Goal: Information Seeking & Learning: Learn about a topic

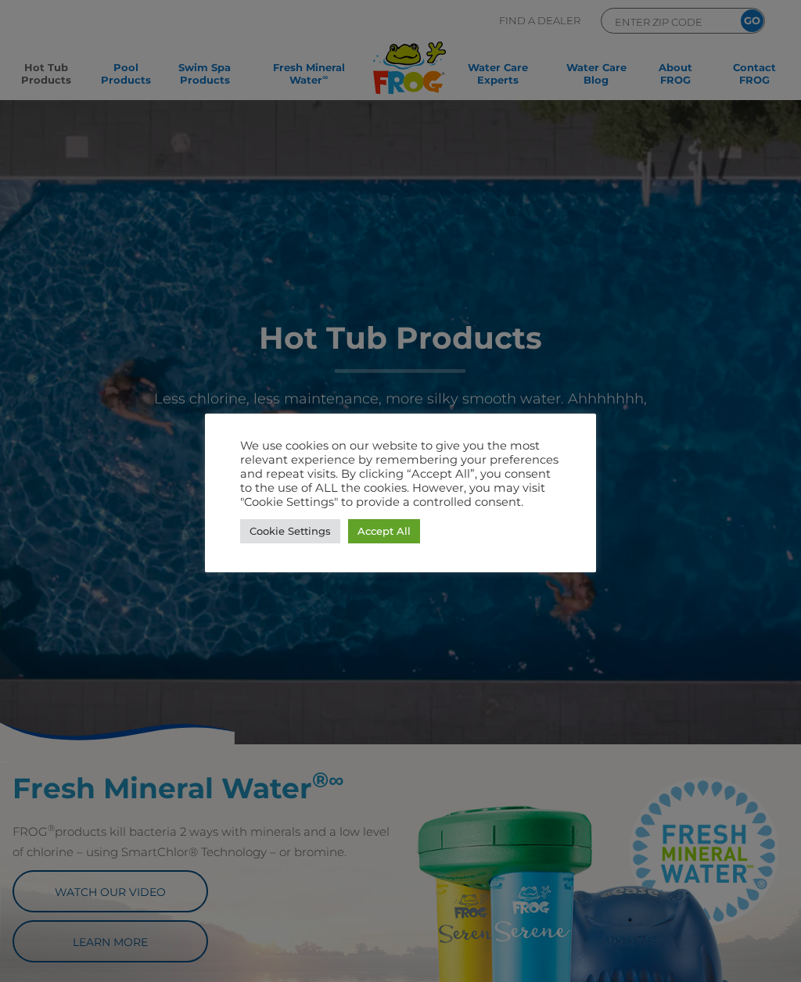
click at [394, 540] on link "Accept All" at bounding box center [384, 531] width 72 height 24
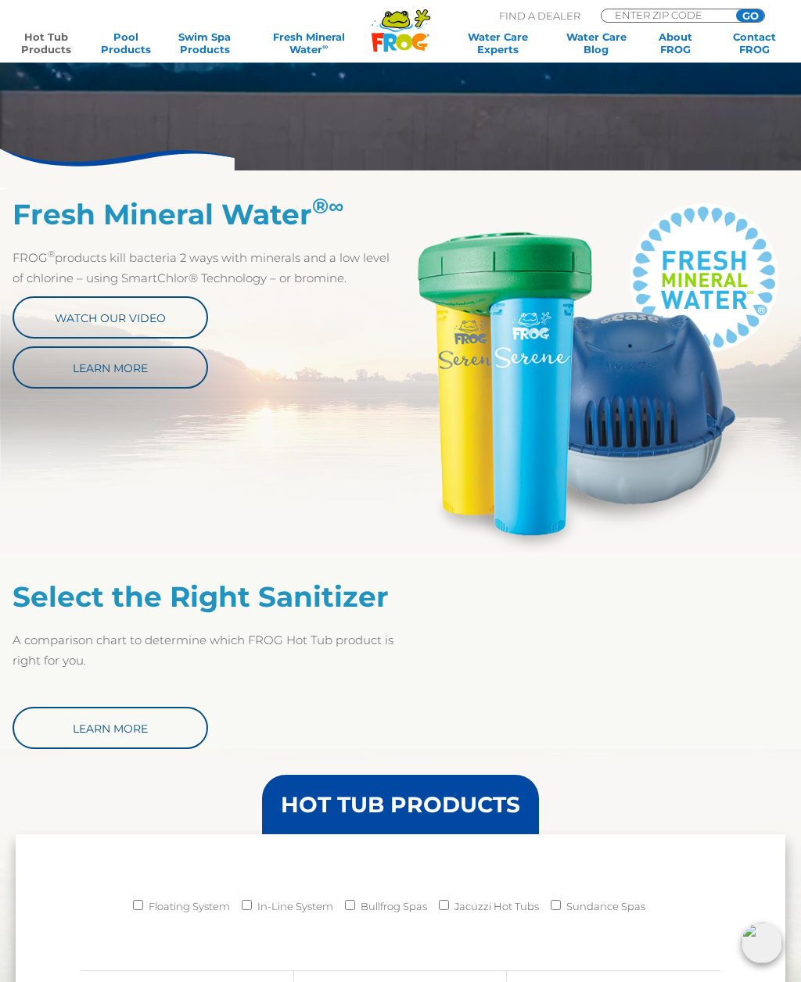
scroll to position [574, 0]
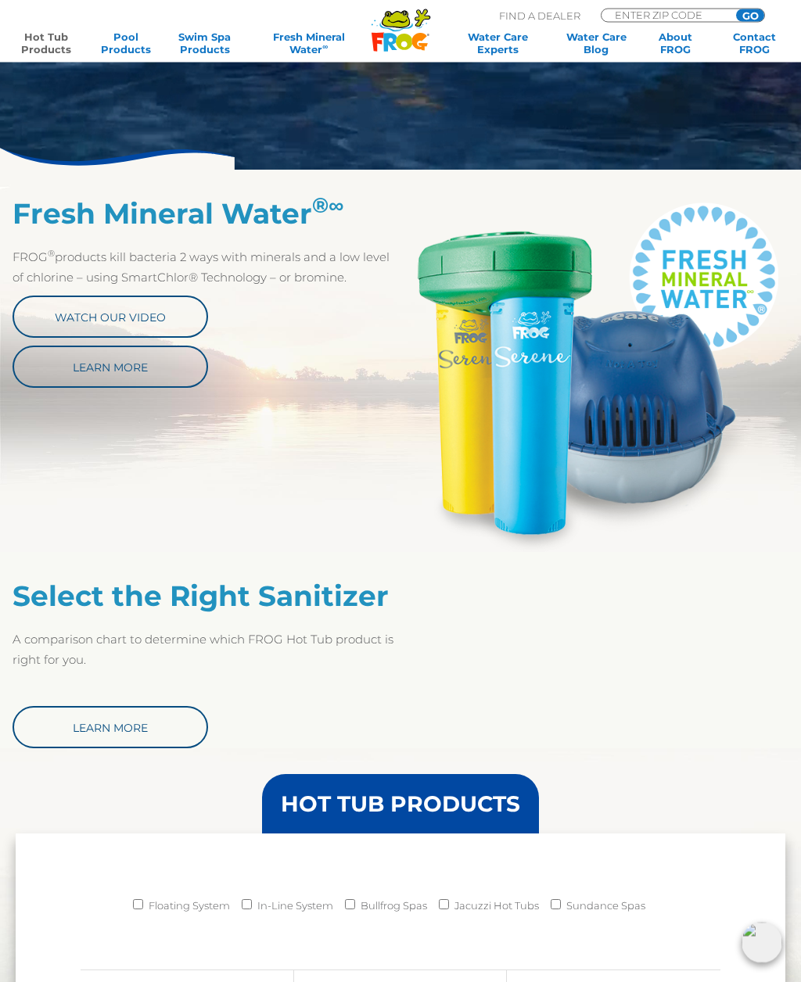
click at [174, 730] on link "Learn More" at bounding box center [111, 728] width 196 height 42
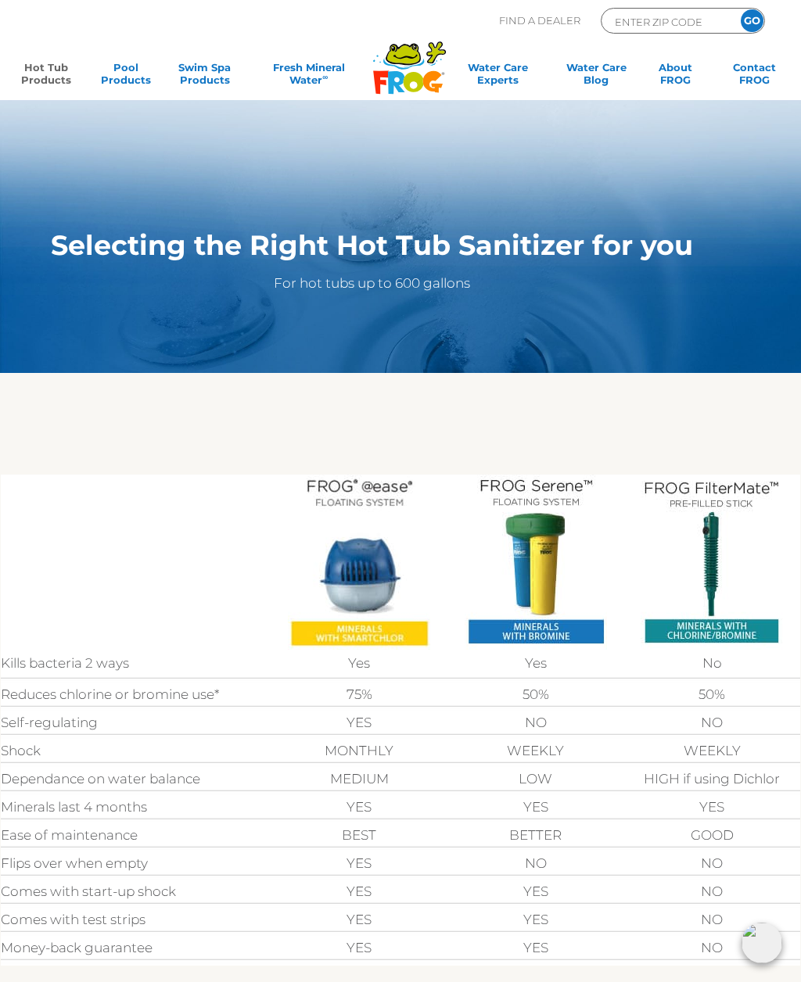
click at [48, 70] on link "Hot Tub Products" at bounding box center [47, 76] width 62 height 31
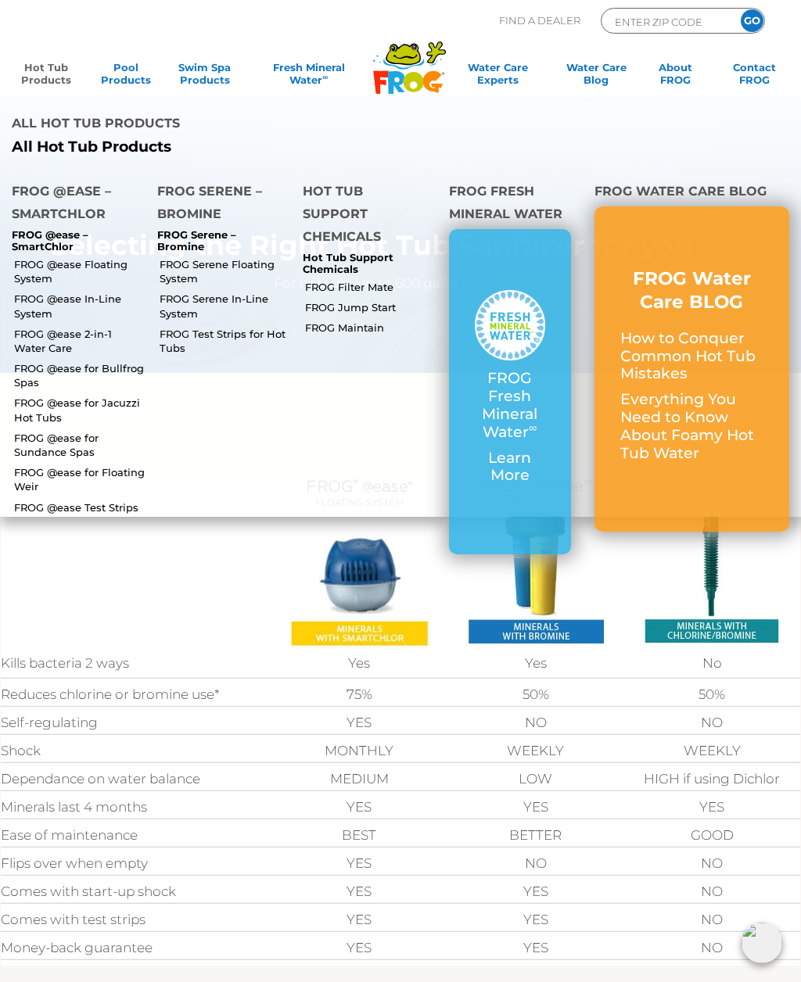
click at [68, 67] on link "Hot Tub Products" at bounding box center [47, 76] width 62 height 31
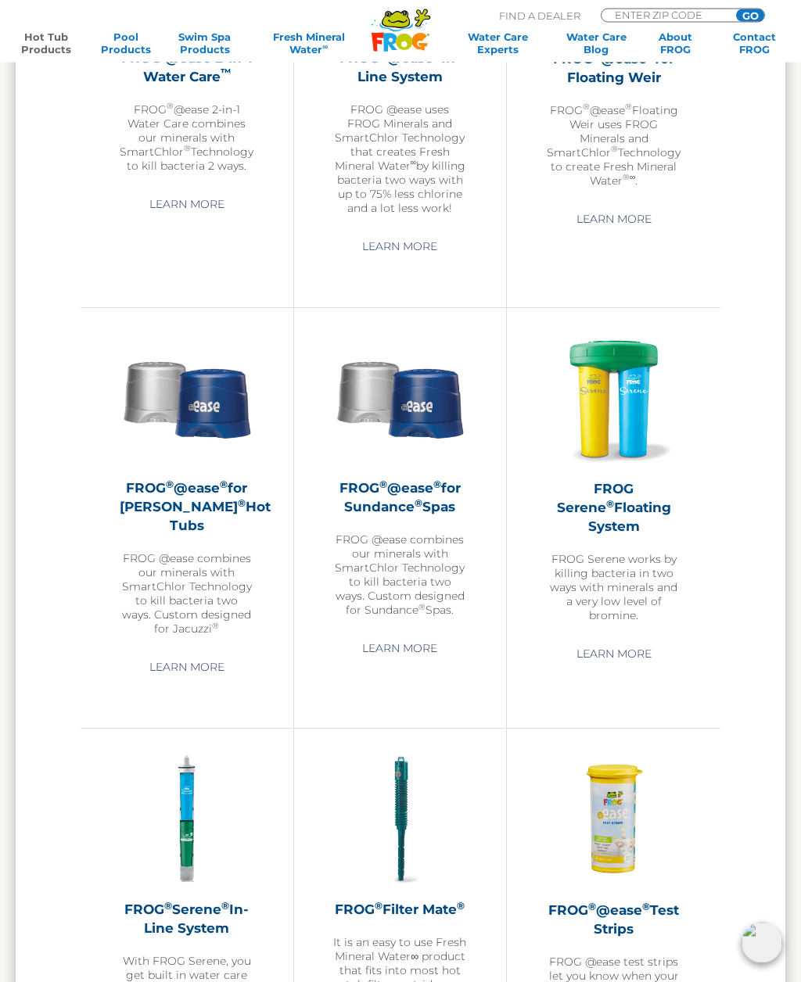
scroll to position [2072, 0]
click at [421, 644] on link "Learn More" at bounding box center [399, 648] width 111 height 28
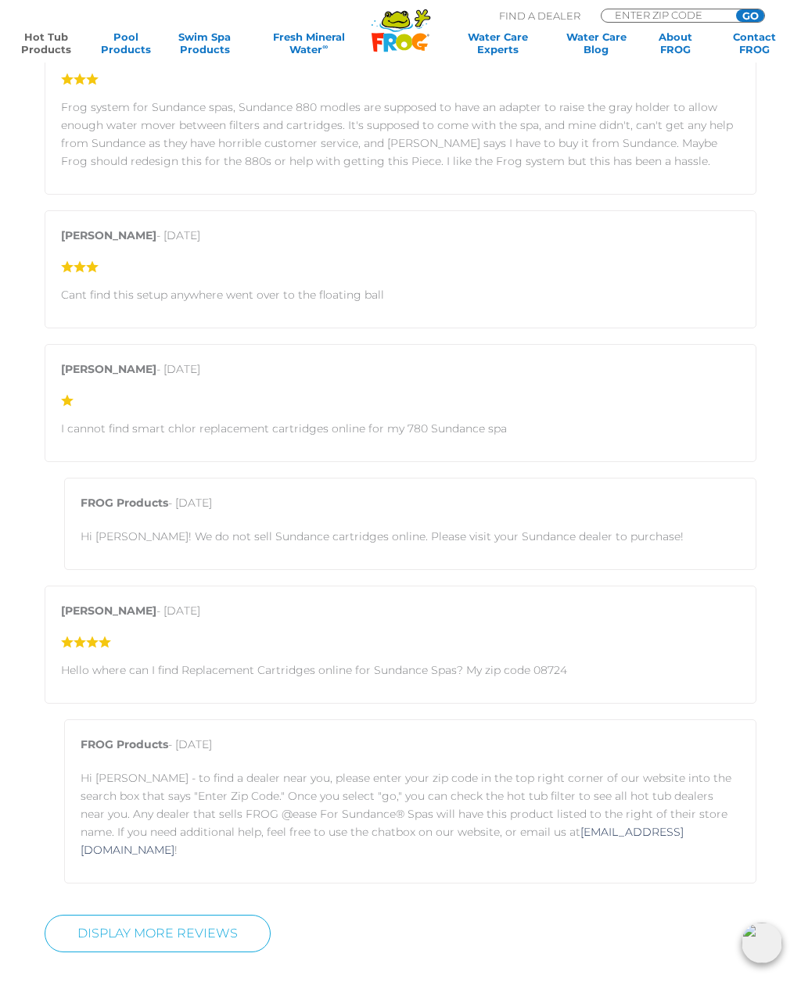
scroll to position [2243, 0]
